Goal: Navigation & Orientation: Go to known website

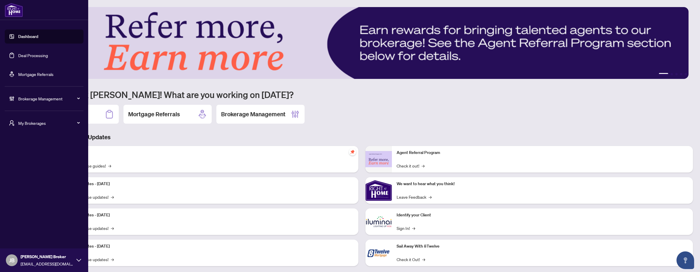
click at [33, 57] on link "Deal Processing" at bounding box center [33, 55] width 30 height 5
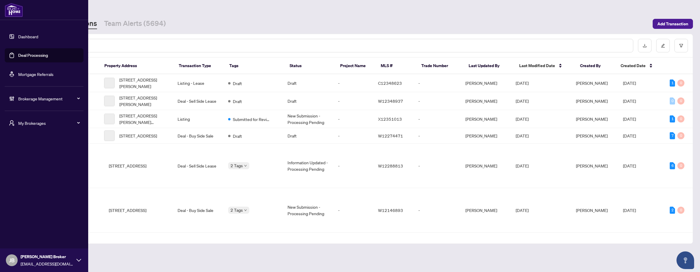
click at [58, 100] on span "Brokerage Management" at bounding box center [48, 98] width 61 height 6
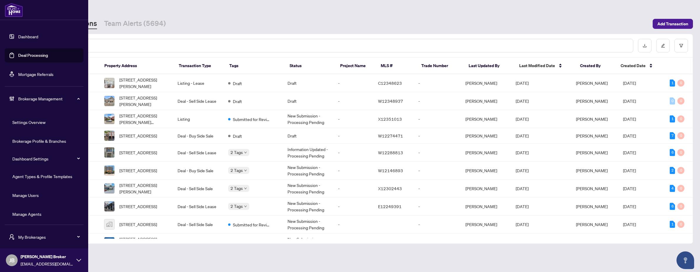
scroll to position [1, 0]
click at [76, 89] on li "Brokerage Management Settings Overview Brokerage Profile & Branches Dashboard S…" at bounding box center [44, 154] width 79 height 139
click at [76, 96] on div "Brokerage Management" at bounding box center [44, 97] width 79 height 14
click at [63, 126] on span "My Brokerages" at bounding box center [48, 123] width 61 height 6
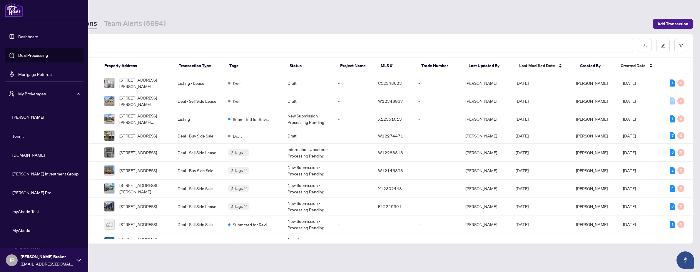
scroll to position [4, 0]
click at [28, 149] on span "Property.ca" at bounding box center [45, 151] width 67 height 6
